Goal: Task Accomplishment & Management: Manage account settings

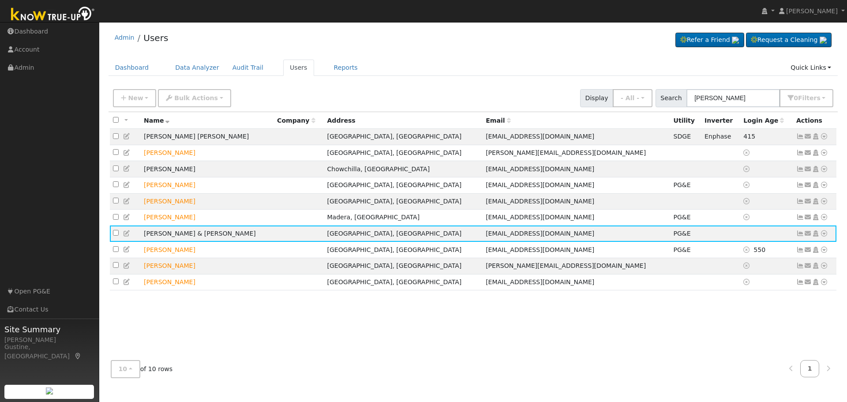
drag, startPoint x: 758, startPoint y: 110, endPoint x: 753, endPoint y: 109, distance: 4.9
click at [754, 109] on div "New Add User Quick Add Quick Connect Quick Convert Lead Bulk Actions Send Email…" at bounding box center [472, 98] width 729 height 27
click at [751, 108] on div "New Add User Quick Add Quick Connect Quick Convert Lead Bulk Actions Send Email…" at bounding box center [472, 98] width 729 height 27
click at [749, 106] on input "[PERSON_NAME]" at bounding box center [732, 98] width 93 height 18
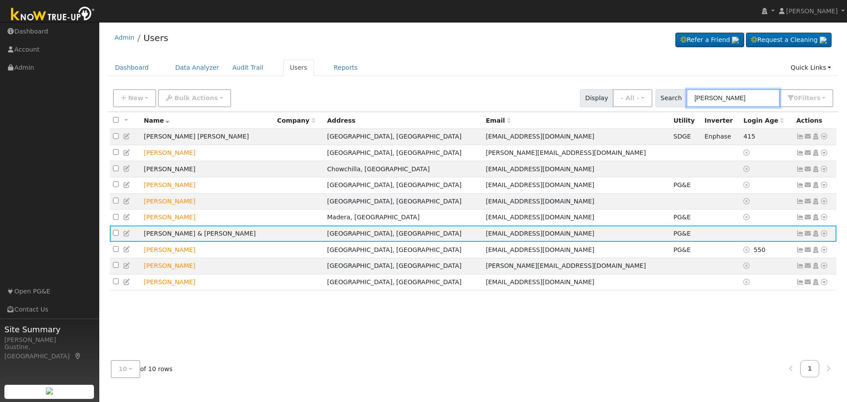
click at [749, 106] on input "[PERSON_NAME]" at bounding box center [732, 98] width 93 height 18
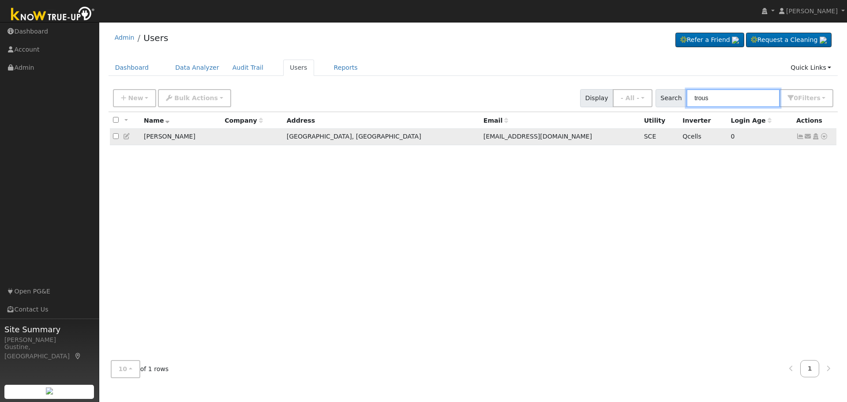
type input "trous"
click at [799, 136] on icon at bounding box center [800, 136] width 8 height 6
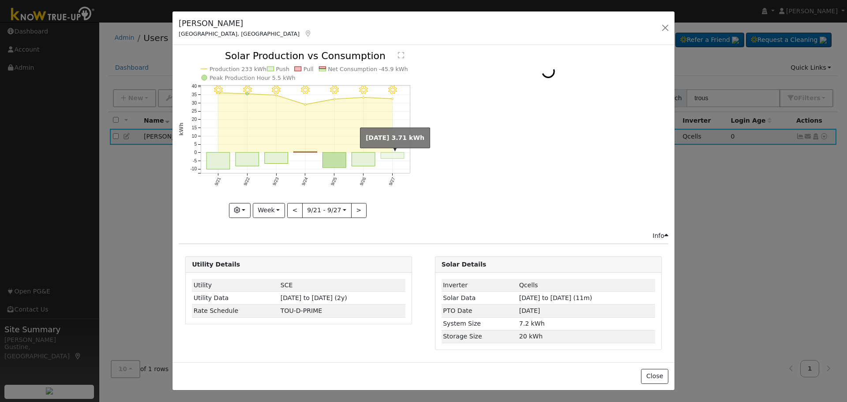
click at [383, 157] on rect "onclick=""" at bounding box center [392, 156] width 23 height 6
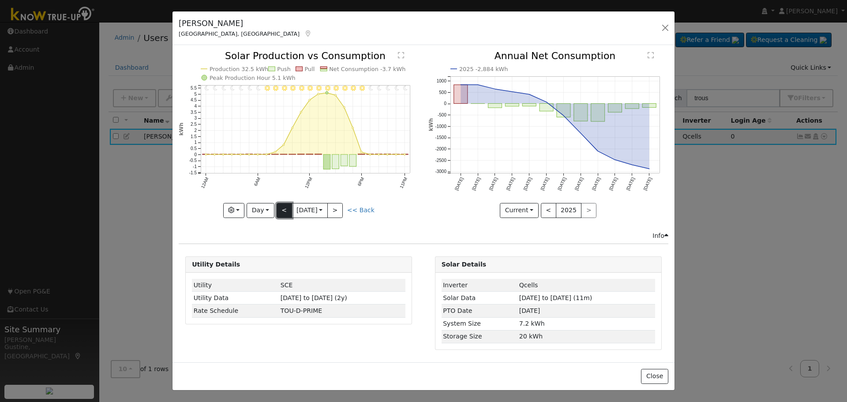
click at [289, 209] on button "<" at bounding box center [283, 210] width 15 height 15
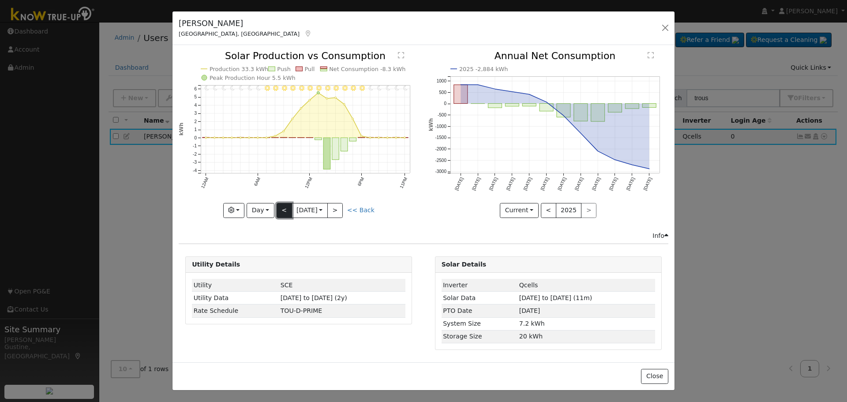
click at [289, 209] on button "<" at bounding box center [283, 210] width 15 height 15
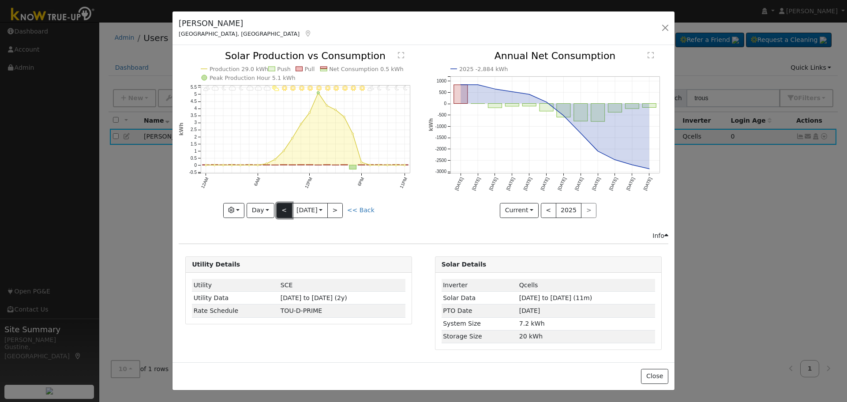
click at [289, 209] on button "<" at bounding box center [283, 210] width 15 height 15
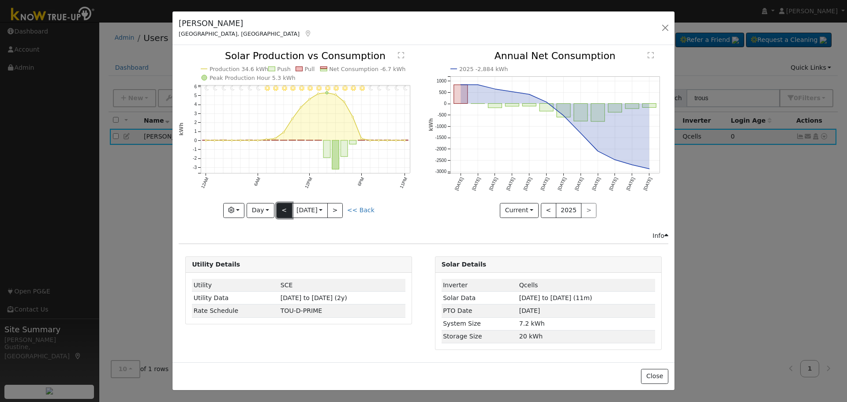
click at [289, 209] on button "<" at bounding box center [283, 210] width 15 height 15
click at [284, 204] on button "<" at bounding box center [283, 210] width 15 height 15
click at [280, 206] on button "<" at bounding box center [283, 210] width 15 height 15
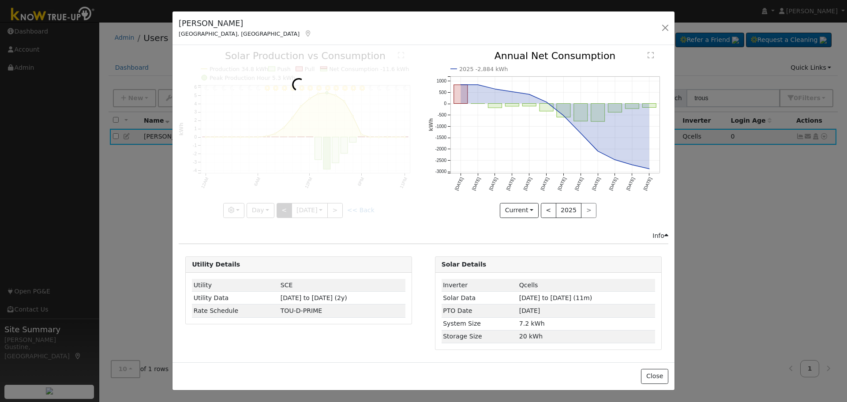
click at [280, 206] on div at bounding box center [299, 134] width 240 height 166
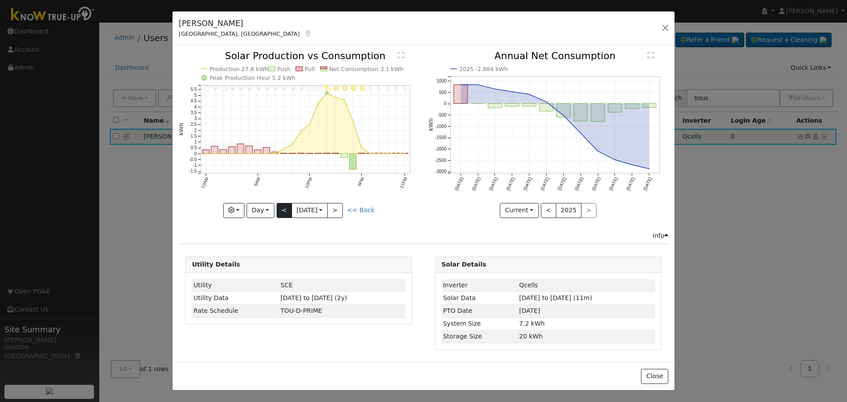
click at [280, 206] on div "11PM - Clear 10PM - Clear 9PM - Clear 8PM - Clear 7PM - Clear 6PM - Clear 5PM -…" at bounding box center [299, 134] width 240 height 166
click at [280, 206] on button "<" at bounding box center [283, 210] width 15 height 15
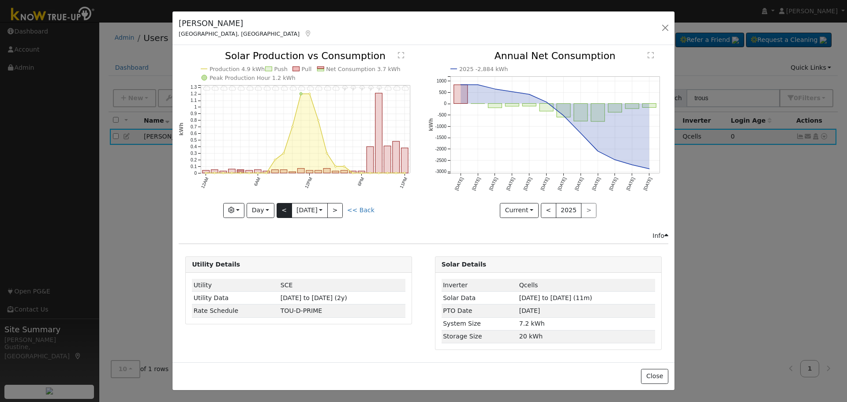
click at [284, 213] on div "11PM - Cloudy 10PM - Cloudy 9PM - Cloudy 8PM - Thunderstorms 7PM - Thunderstorm…" at bounding box center [299, 134] width 240 height 166
click at [284, 213] on button "<" at bounding box center [283, 210] width 15 height 15
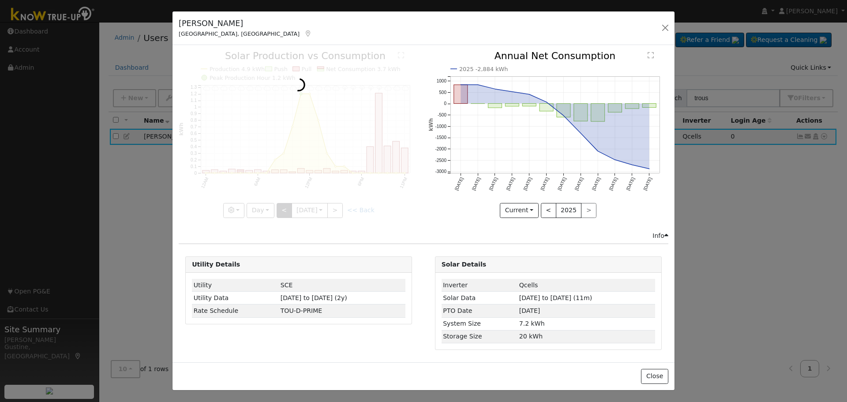
click at [284, 213] on div at bounding box center [299, 134] width 240 height 166
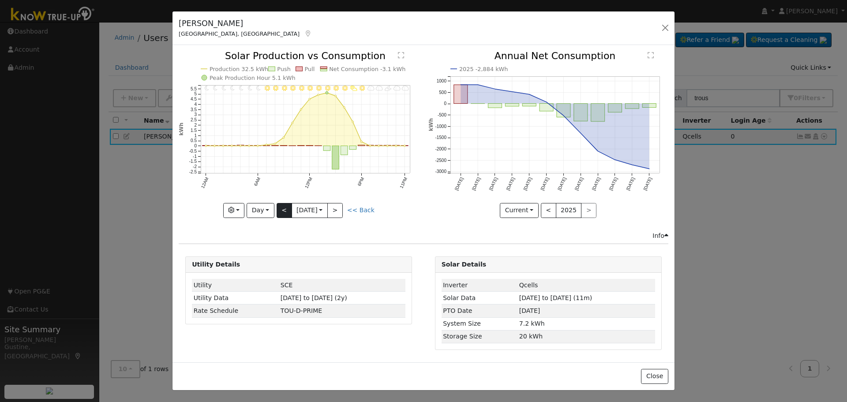
click at [284, 213] on div at bounding box center [299, 134] width 240 height 166
click at [284, 213] on button "<" at bounding box center [283, 210] width 15 height 15
click at [284, 213] on div at bounding box center [299, 134] width 240 height 166
click at [284, 213] on div "11PM - Clear 10PM - Clear 9PM - Clear 8PM - Clear 7PM - Clear 6PM - Clear 5PM -…" at bounding box center [299, 134] width 240 height 166
click at [287, 209] on button "<" at bounding box center [283, 210] width 15 height 15
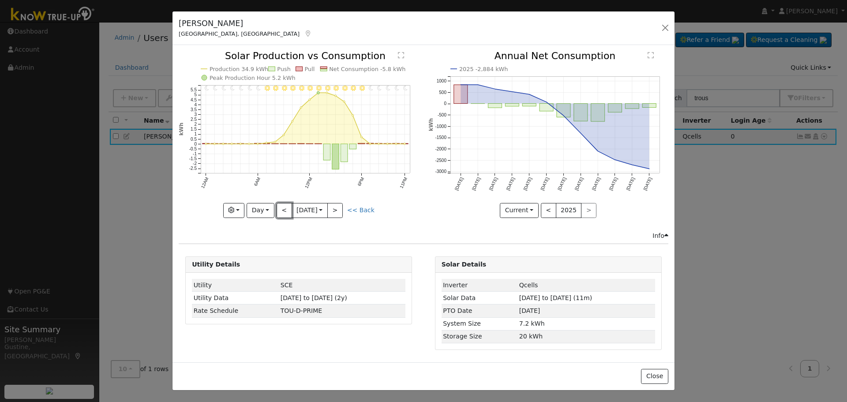
click at [287, 209] on button "<" at bounding box center [283, 210] width 15 height 15
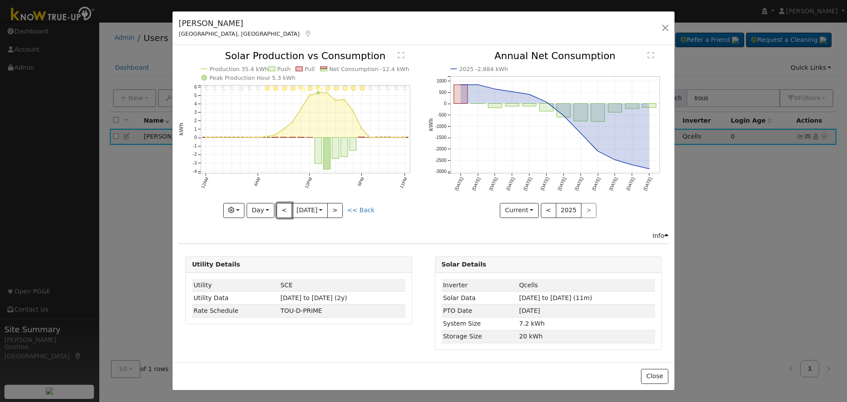
click at [287, 209] on button "<" at bounding box center [283, 210] width 15 height 15
click at [287, 209] on div "11PM - Clear 10PM - Clear 9PM - Clear 8PM - Clear 7PM - Clear 6PM - Clear 5PM -…" at bounding box center [299, 134] width 240 height 166
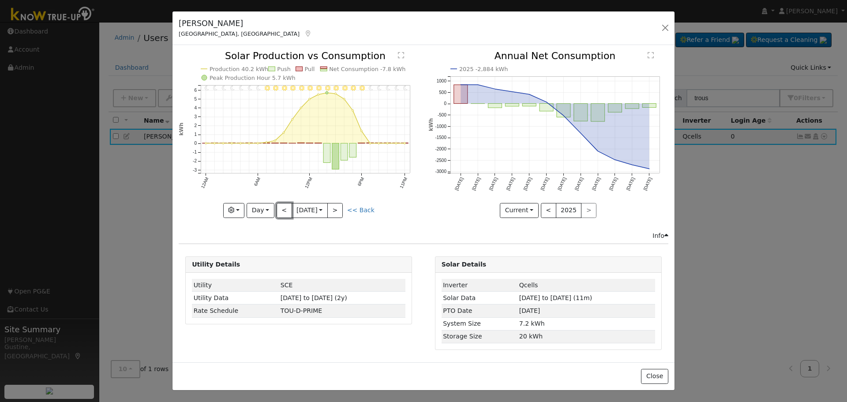
click at [287, 209] on button "<" at bounding box center [283, 210] width 15 height 15
type input "[DATE]"
click at [666, 25] on button "button" at bounding box center [665, 28] width 12 height 12
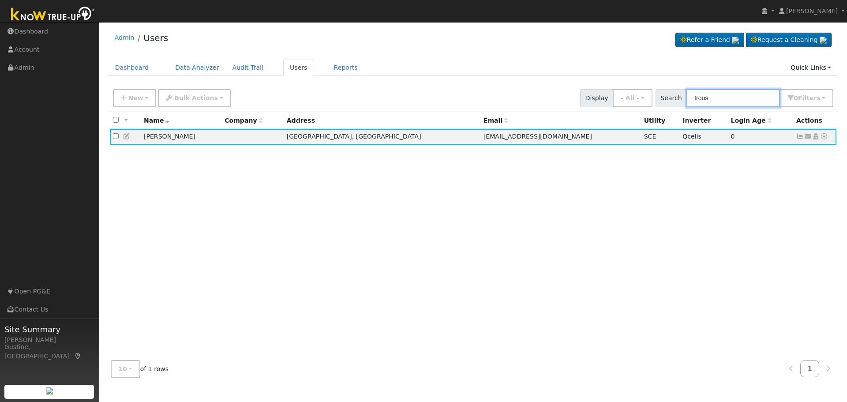
drag, startPoint x: 744, startPoint y: 106, endPoint x: 563, endPoint y: 75, distance: 183.3
click at [714, 100] on input "trous" at bounding box center [732, 98] width 93 height 18
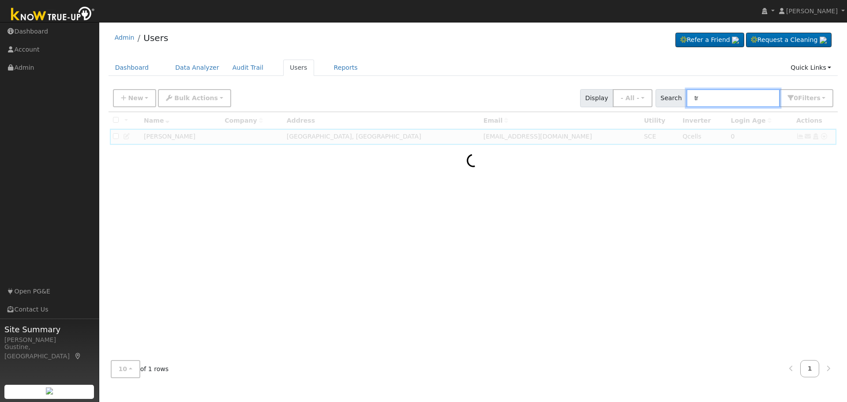
type input "t"
type input "n"
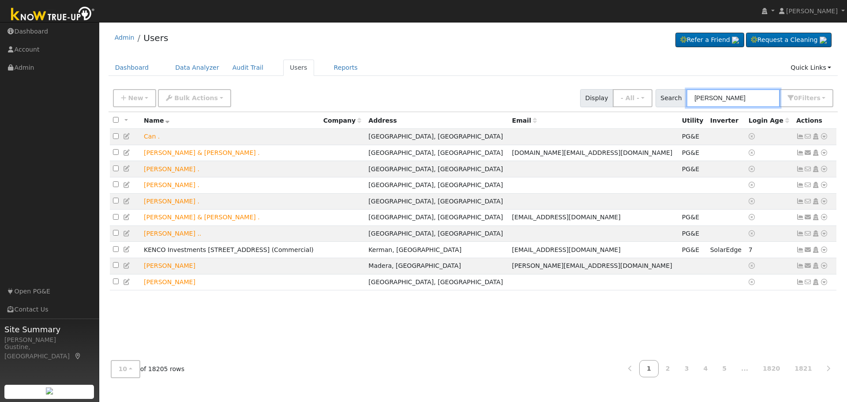
type input "[PERSON_NAME]"
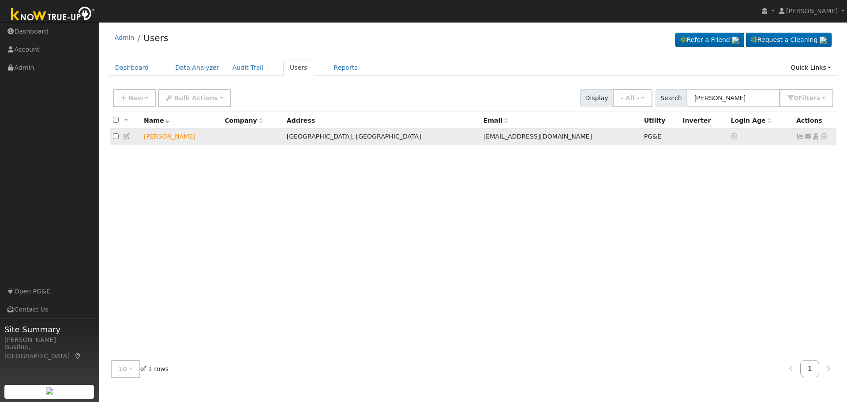
click at [801, 134] on link at bounding box center [800, 136] width 8 height 7
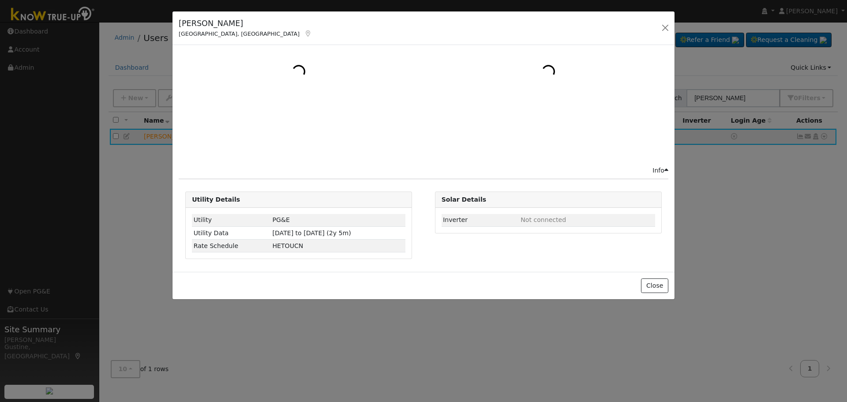
select select "8"
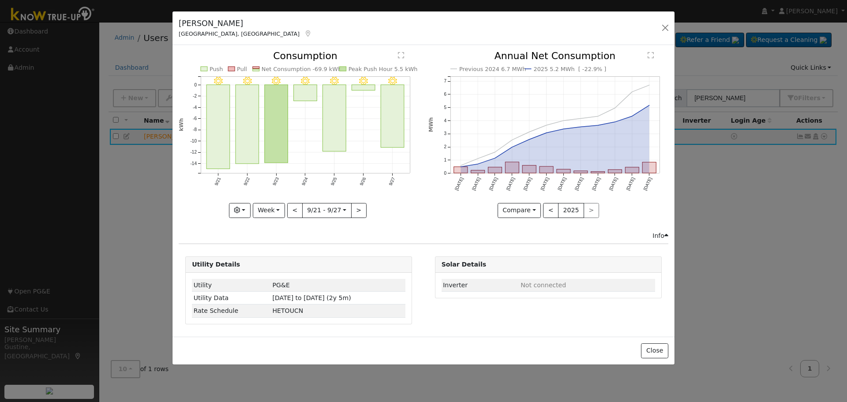
click at [388, 117] on rect "onclick=""" at bounding box center [392, 116] width 23 height 63
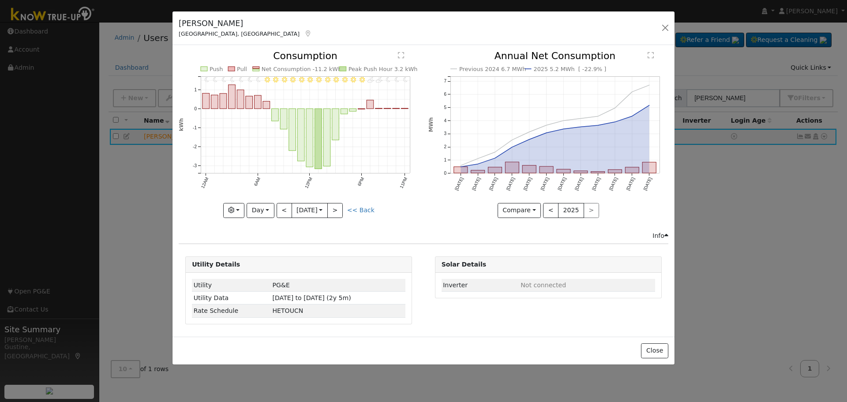
click at [276, 204] on icon "11PM - MostlyClear 10PM - Clear 9PM - Clear 8PM - PartlyCloudy 7PM - PartlyClou…" at bounding box center [299, 131] width 240 height 161
click at [287, 204] on button "<" at bounding box center [283, 210] width 15 height 15
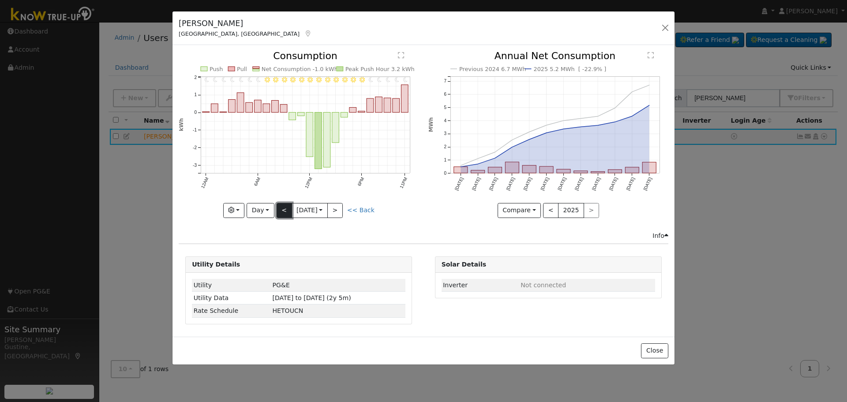
click at [291, 211] on button "<" at bounding box center [283, 210] width 15 height 15
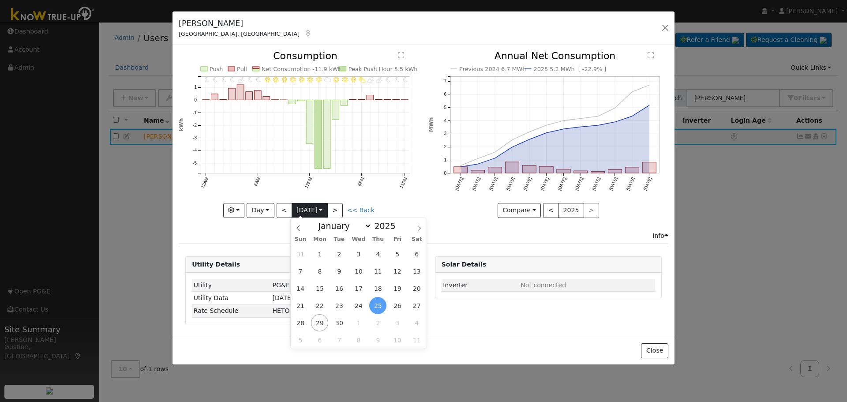
click at [292, 210] on input "[DATE]" at bounding box center [309, 210] width 35 height 14
click at [280, 209] on button "<" at bounding box center [283, 210] width 15 height 15
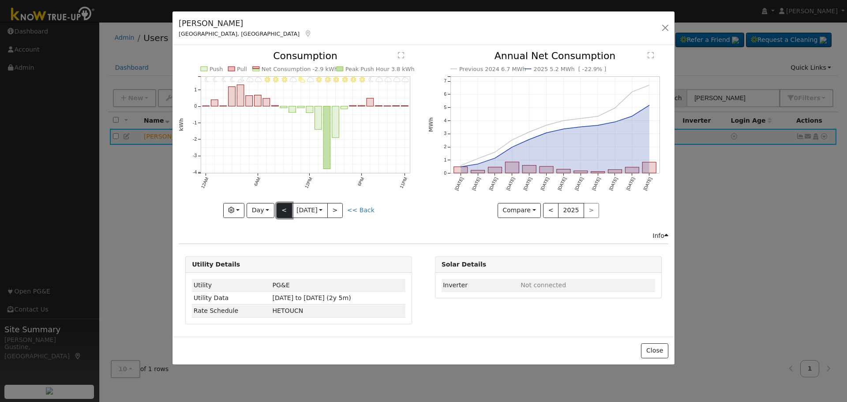
click at [280, 209] on button "<" at bounding box center [283, 210] width 15 height 15
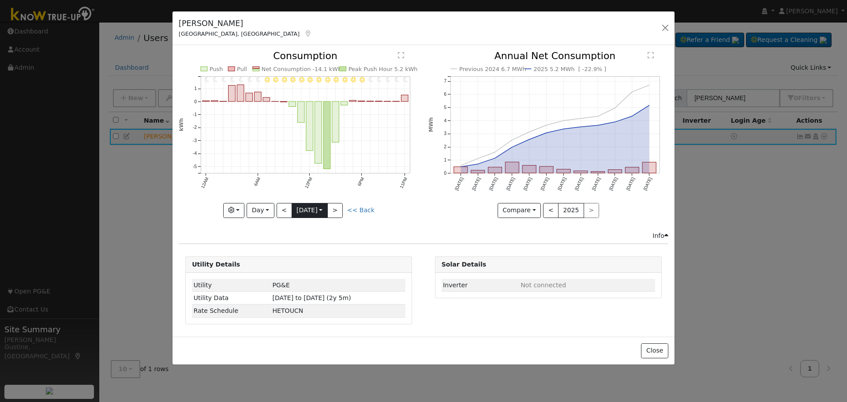
click at [327, 212] on input "[DATE]" at bounding box center [309, 210] width 35 height 14
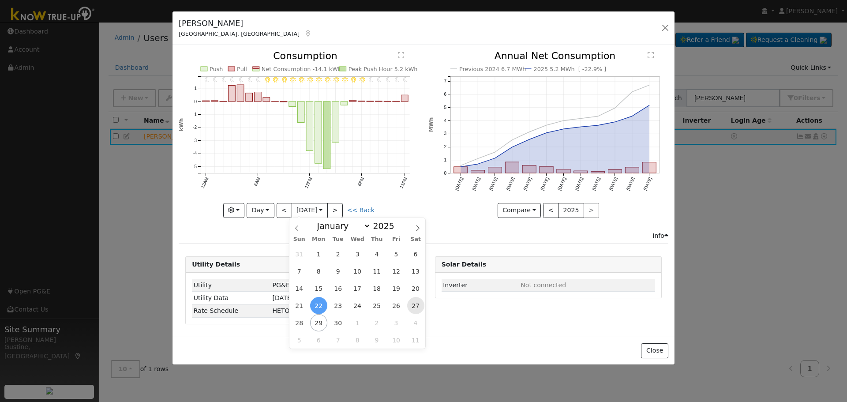
click at [413, 307] on span "27" at bounding box center [415, 305] width 17 height 17
type input "[DATE]"
